Goal: Check status: Check status

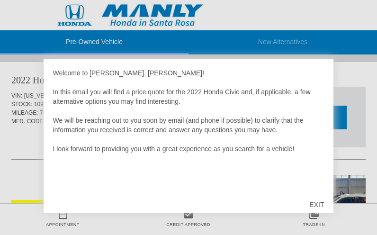
click at [307, 201] on div "EXIT" at bounding box center [317, 204] width 34 height 28
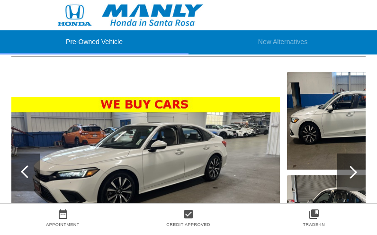
scroll to position [91, 0]
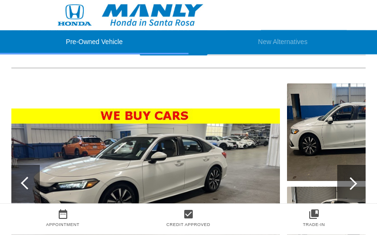
click at [76, 164] on img at bounding box center [145, 183] width 268 height 151
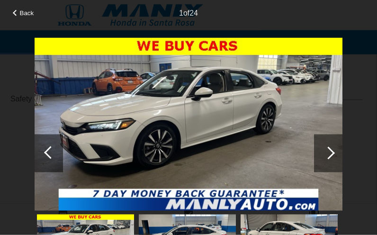
scroll to position [362, 1]
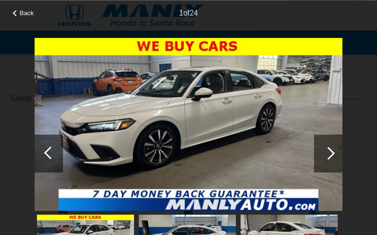
click at [45, 152] on div at bounding box center [50, 152] width 13 height 13
click at [44, 152] on div at bounding box center [49, 153] width 28 height 38
click at [326, 158] on div at bounding box center [328, 153] width 28 height 38
click at [324, 150] on div at bounding box center [328, 153] width 28 height 38
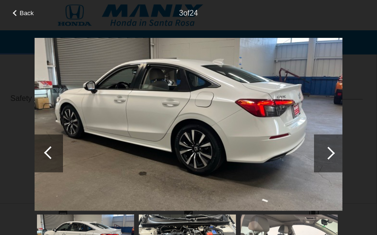
click at [317, 146] on div at bounding box center [328, 153] width 28 height 38
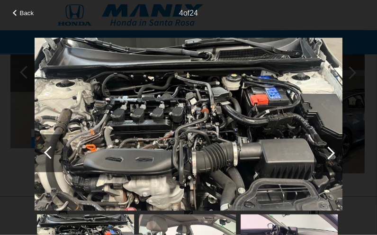
scroll to position [789, 1]
click at [328, 150] on div at bounding box center [328, 152] width 13 height 13
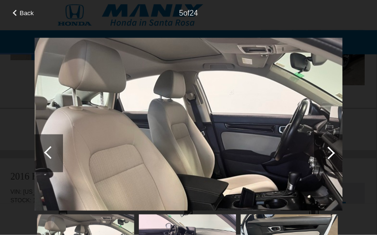
scroll to position [877, 1]
click at [327, 157] on div at bounding box center [328, 152] width 13 height 13
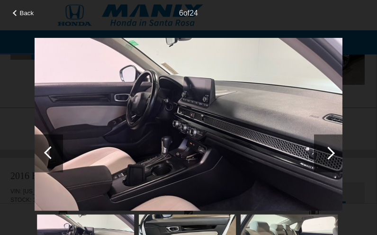
click at [326, 158] on div at bounding box center [328, 153] width 28 height 38
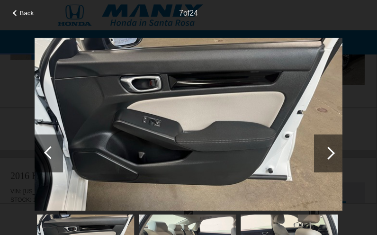
click at [327, 158] on div at bounding box center [328, 152] width 13 height 13
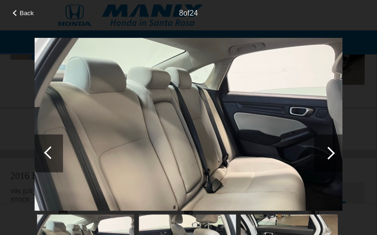
click at [321, 159] on div at bounding box center [328, 153] width 28 height 38
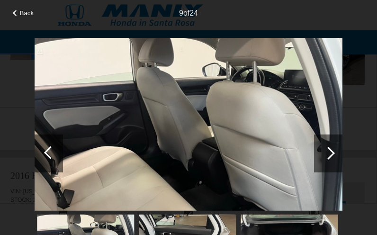
click at [325, 155] on div at bounding box center [328, 152] width 13 height 13
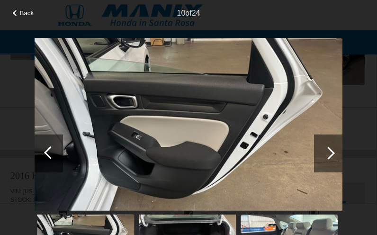
click at [326, 154] on div at bounding box center [328, 152] width 13 height 13
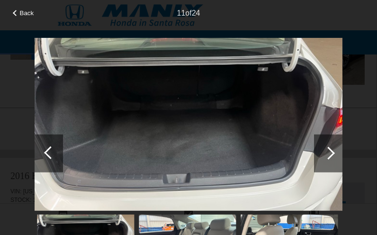
click at [329, 152] on div at bounding box center [328, 152] width 13 height 13
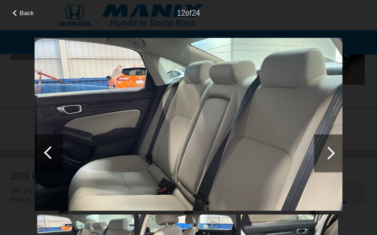
click at [320, 151] on div at bounding box center [328, 153] width 28 height 38
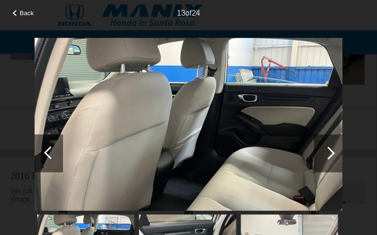
click at [317, 151] on div at bounding box center [328, 153] width 28 height 38
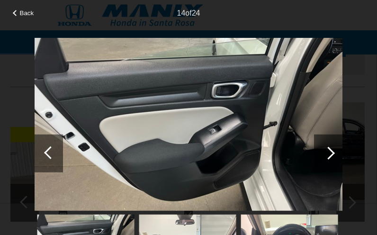
scroll to position [1045, 1]
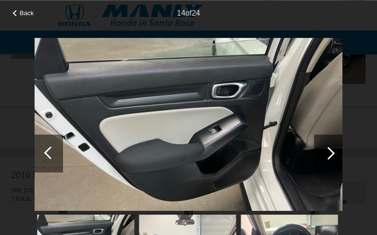
scroll to position [844, 0]
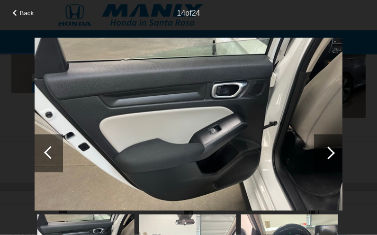
click at [313, 161] on img at bounding box center [189, 123] width 308 height 173
click at [326, 154] on div at bounding box center [328, 152] width 13 height 13
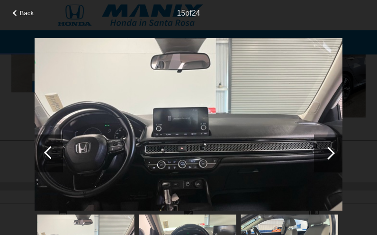
click at [325, 154] on div at bounding box center [328, 152] width 13 height 13
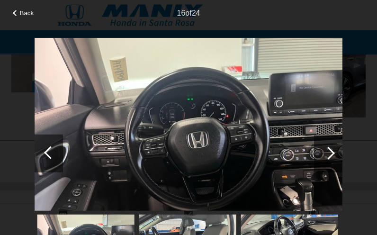
click at [326, 163] on div at bounding box center [328, 153] width 28 height 38
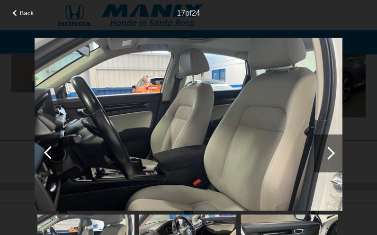
click at [27, 17] on span "Back" at bounding box center [27, 12] width 14 height 7
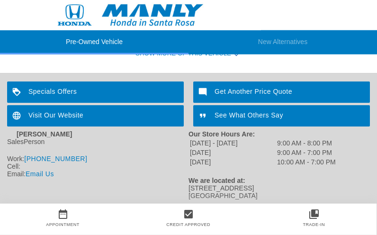
scroll to position [1730, 0]
click at [41, 122] on div "Visit Our Website" at bounding box center [95, 115] width 177 height 21
